Goal: Check status

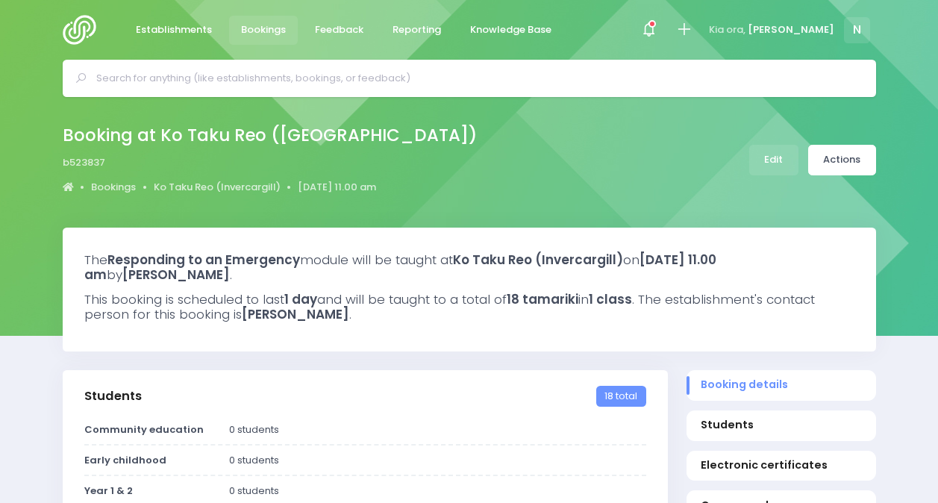
select select "5"
click at [650, 28] on span at bounding box center [648, 29] width 3 height 3
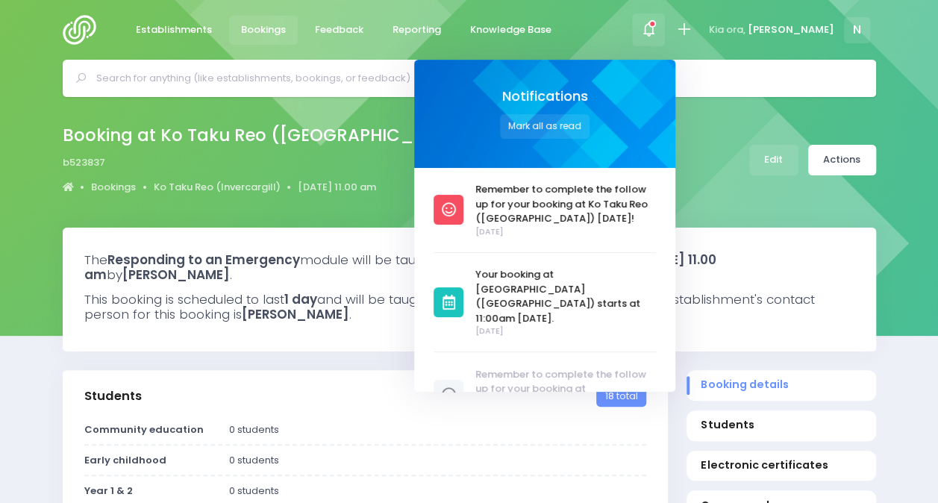
click at [657, 21] on icon at bounding box center [648, 29] width 17 height 17
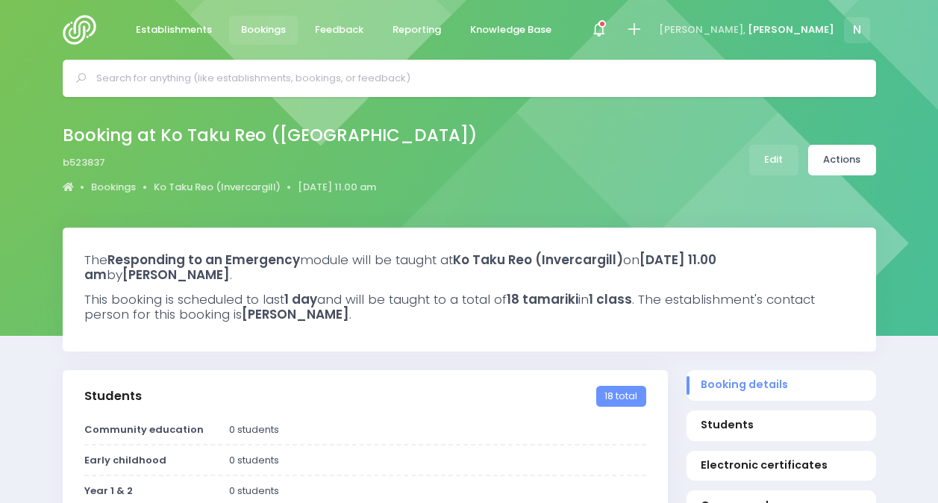
select select "5"
click at [179, 37] on link "Establishments" at bounding box center [174, 30] width 101 height 29
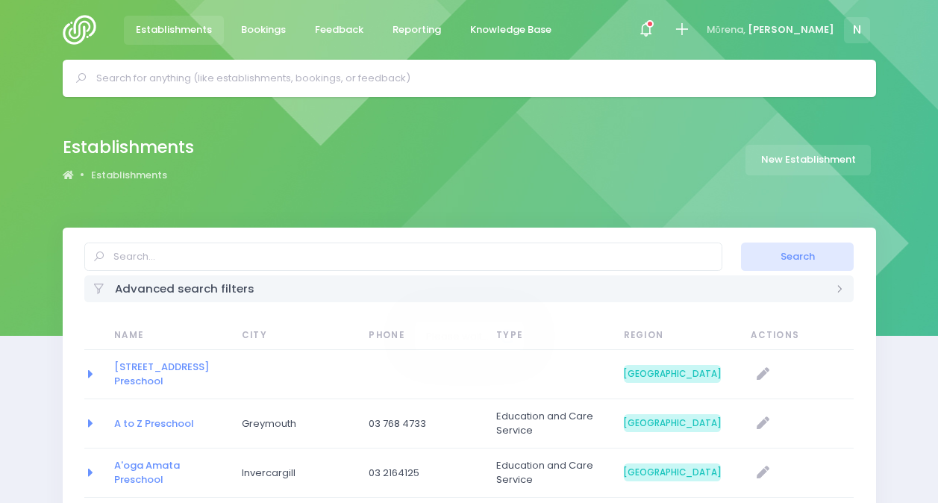
select select "20"
click at [653, 24] on icon at bounding box center [649, 23] width 7 height 7
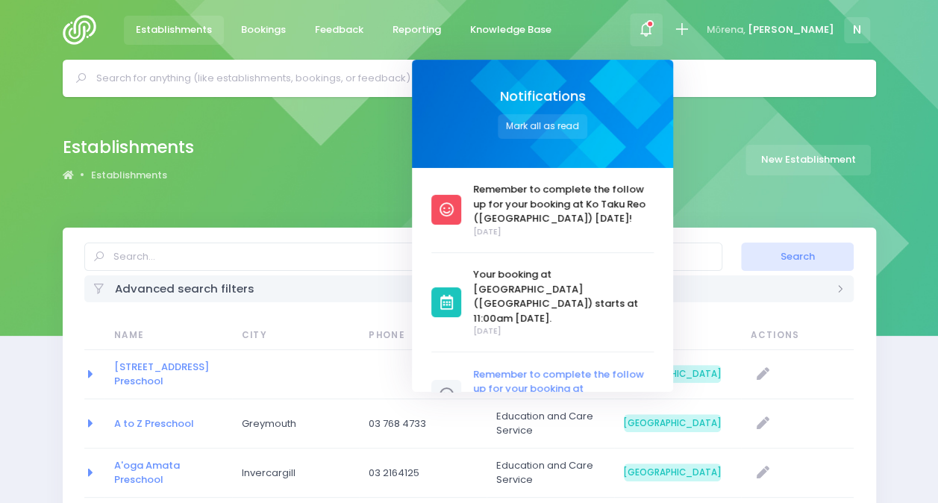
click at [591, 367] on span "Remember to complete the follow up for your booking at [GEOGRAPHIC_DATA] [DATE]!" at bounding box center [563, 389] width 181 height 44
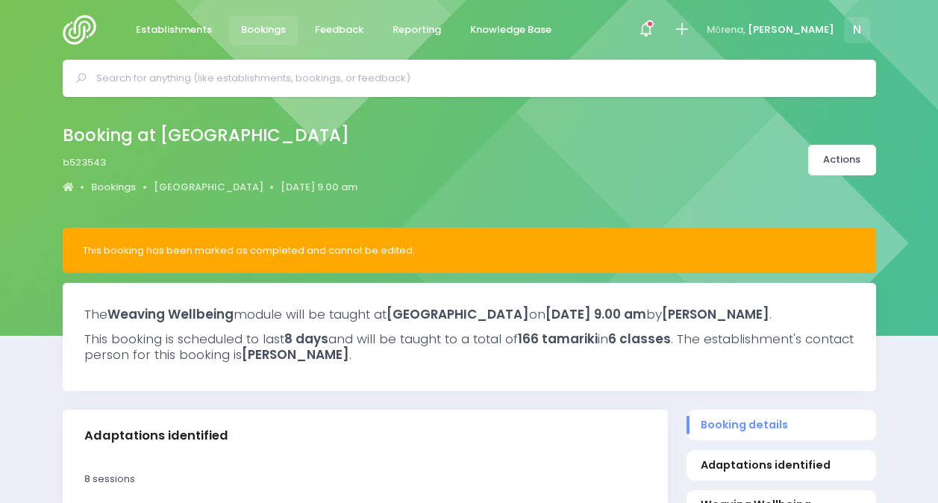
select select "5"
